Goal: Obtain resource: Obtain resource

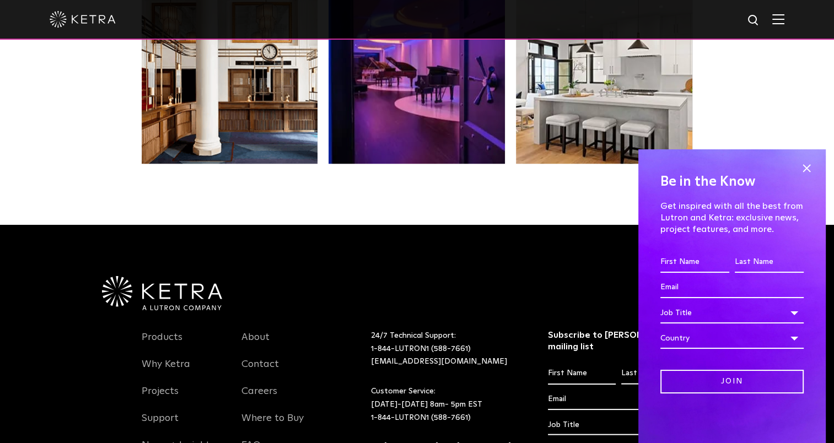
scroll to position [2317, 0]
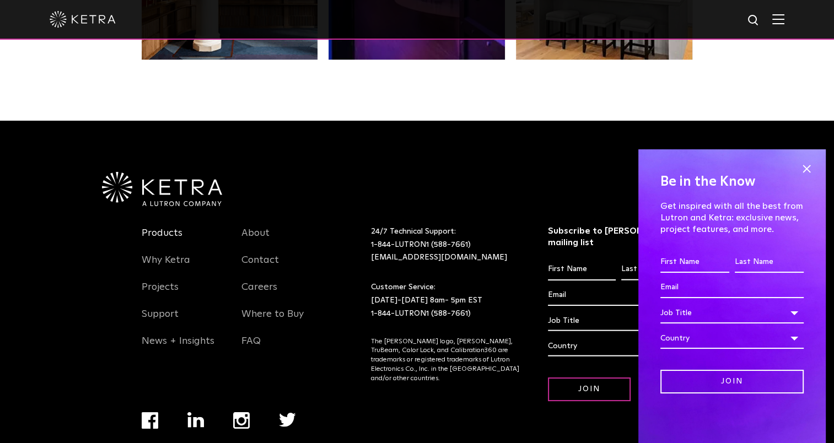
click at [160, 227] on link "Products" at bounding box center [162, 239] width 41 height 25
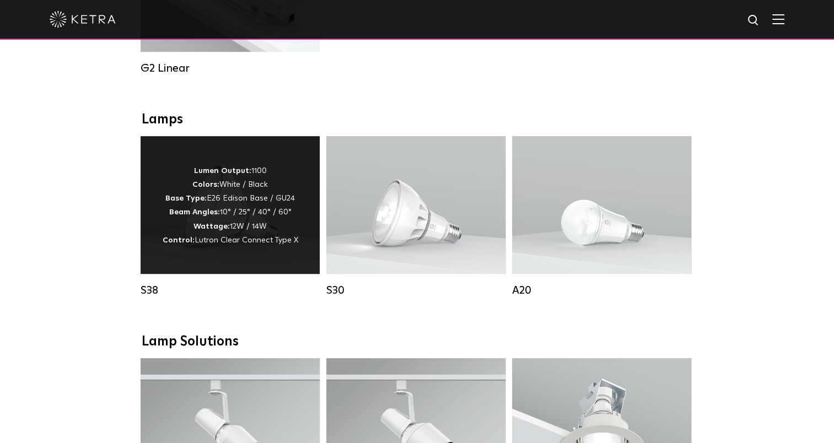
scroll to position [735, 0]
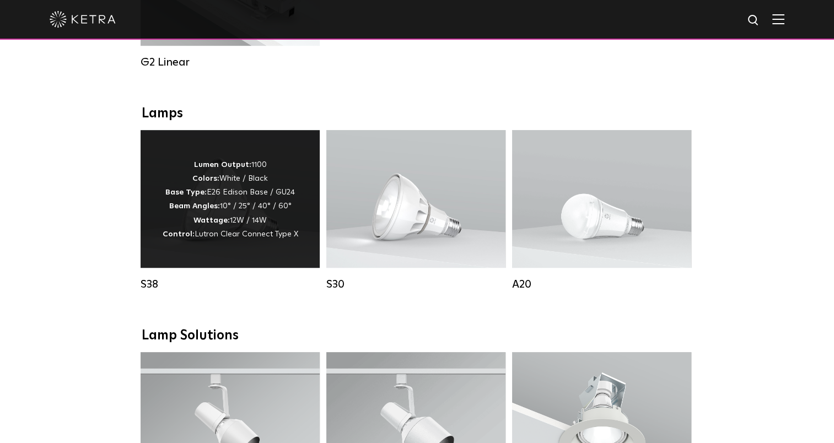
click at [195, 224] on strong "Wattage:" at bounding box center [211, 221] width 36 height 8
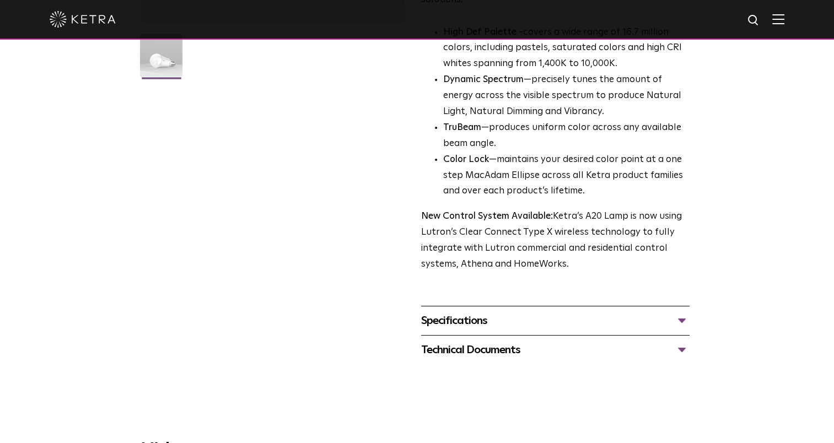
scroll to position [386, 0]
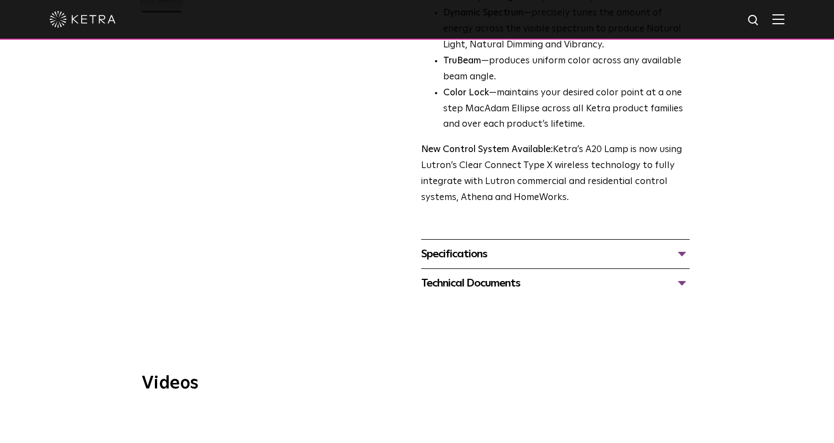
click at [474, 239] on div "Specifications LUMEN OUTPUTS 600, 800 HOUSING COLORS White, Black BASE TYPES E2…" at bounding box center [555, 253] width 268 height 29
click at [470, 245] on div "Specifications" at bounding box center [555, 254] width 268 height 18
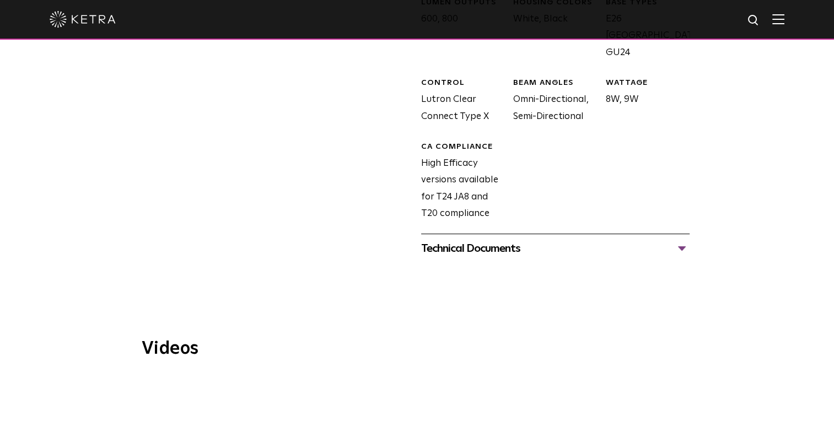
scroll to position [698, 0]
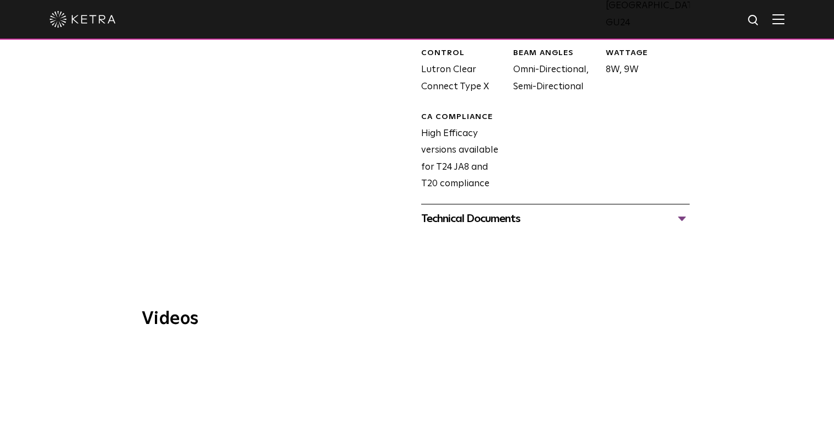
click at [472, 210] on div "Technical Documents" at bounding box center [555, 219] width 268 height 18
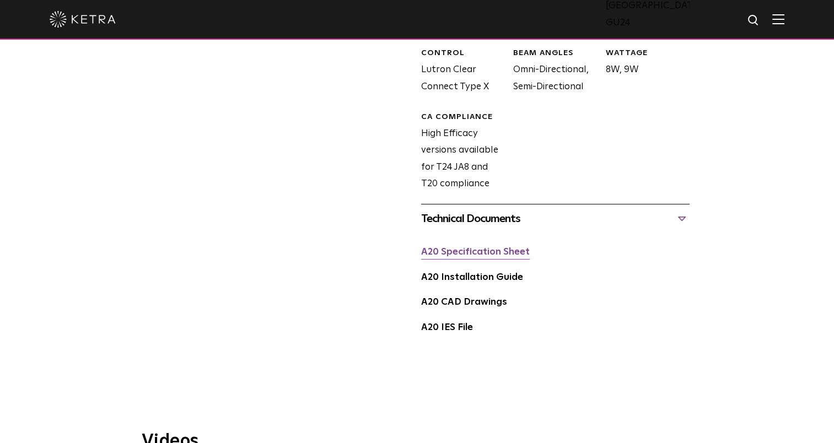
click at [482, 248] on link "A20 Specification Sheet" at bounding box center [475, 252] width 109 height 9
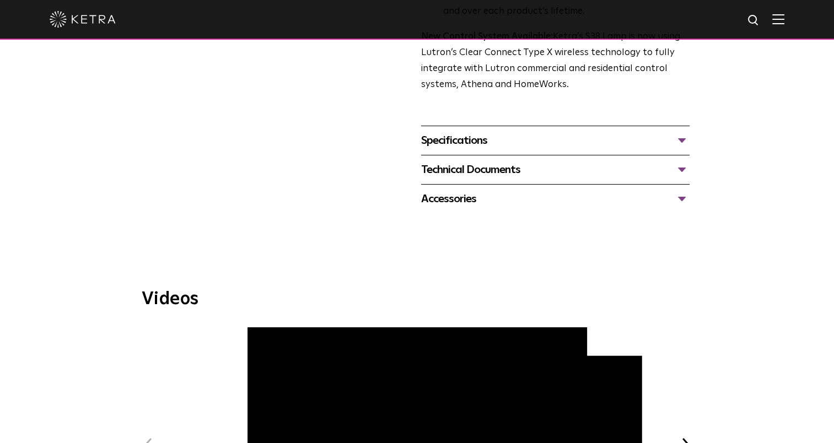
scroll to position [422, 0]
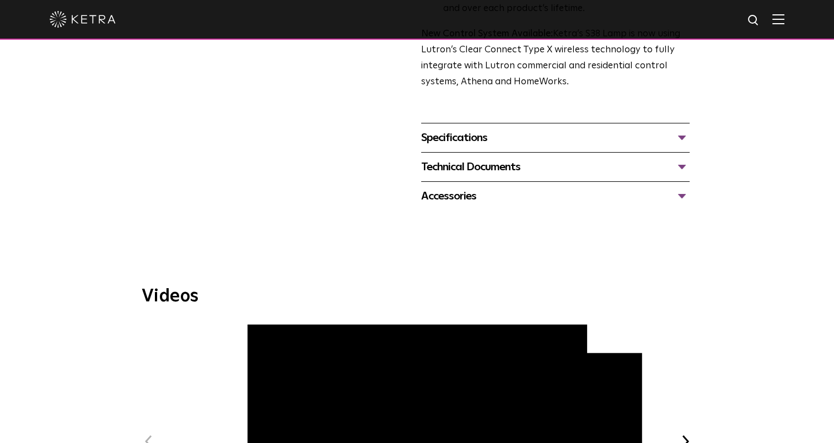
click at [464, 160] on div "Technical Documents" at bounding box center [555, 167] width 268 height 18
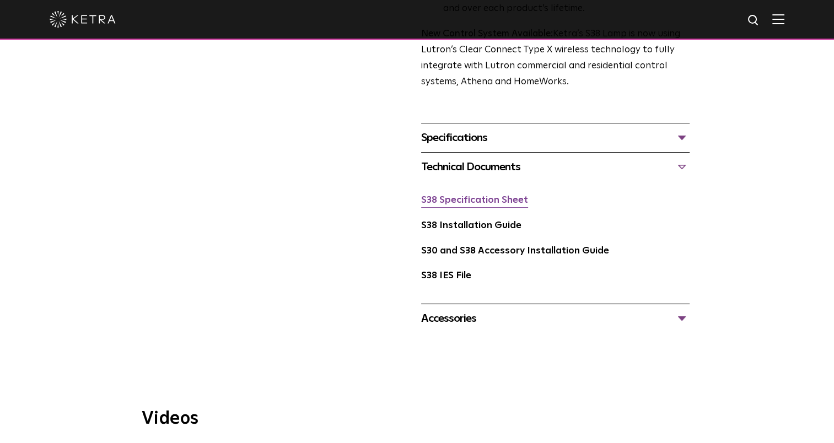
click at [471, 200] on link "S38 Specification Sheet" at bounding box center [474, 200] width 107 height 9
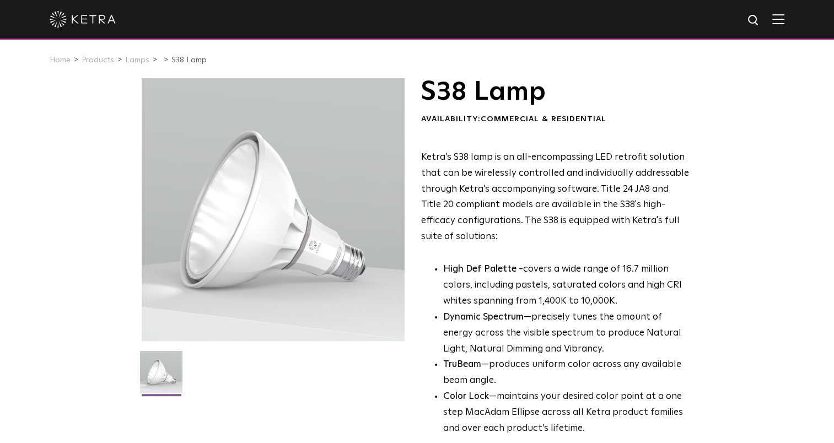
scroll to position [0, 0]
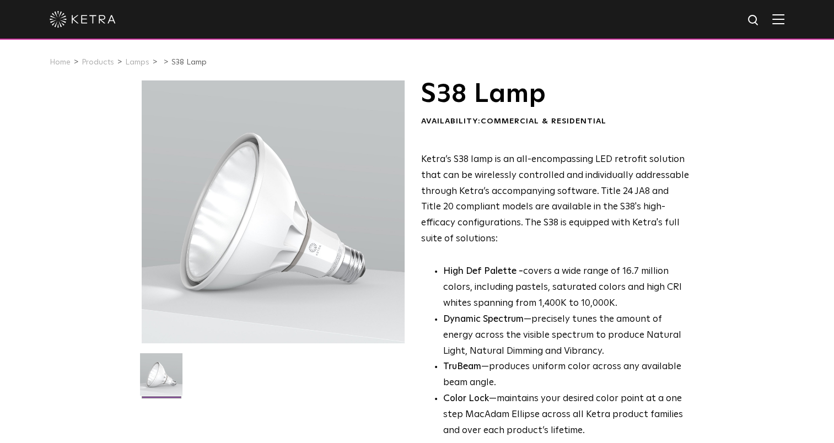
click at [136, 68] on li "Lamps" at bounding box center [141, 63] width 33 height 16
click at [136, 66] on link "Lamps" at bounding box center [137, 62] width 24 height 8
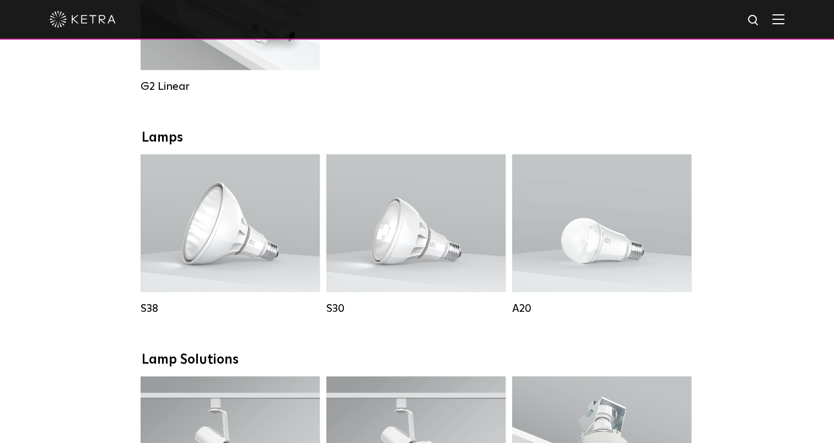
scroll to position [717, 0]
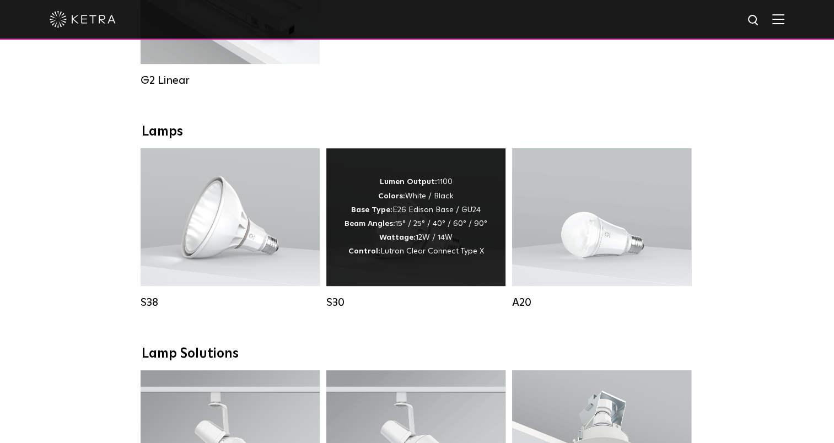
click at [414, 241] on strong "Wattage:" at bounding box center [397, 238] width 36 height 8
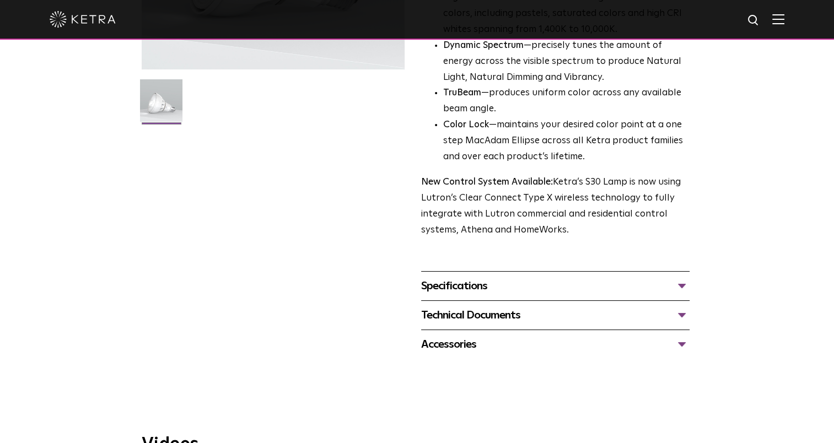
scroll to position [294, 0]
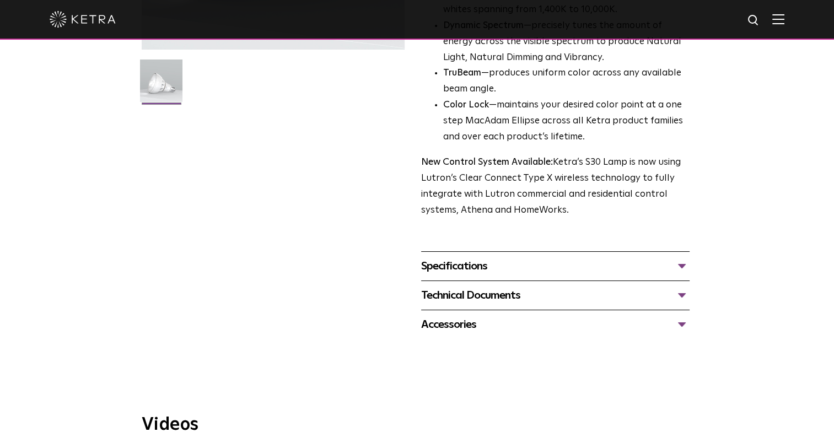
click at [506, 294] on div "Technical Documents" at bounding box center [555, 296] width 268 height 18
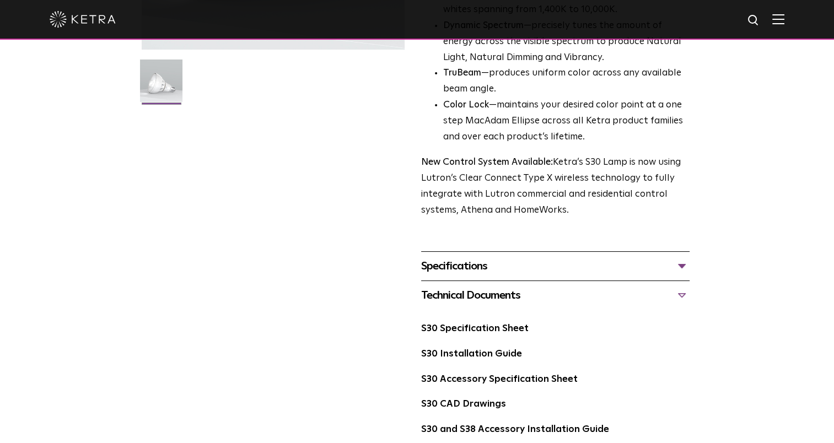
click at [481, 336] on div "S30 Specification Sheet" at bounding box center [555, 333] width 268 height 25
click at [481, 334] on link "S30 Specification Sheet" at bounding box center [474, 328] width 107 height 9
